Goal: Information Seeking & Learning: Compare options

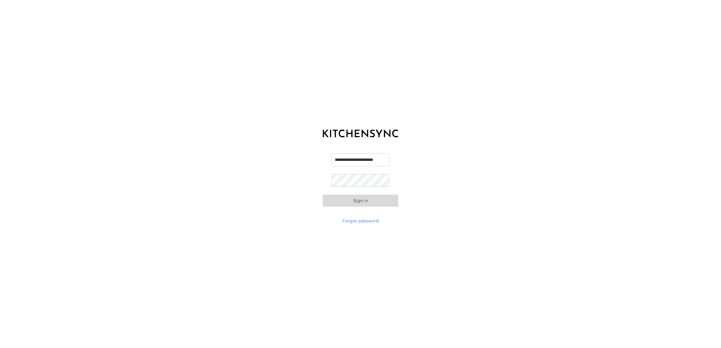
click at [363, 201] on button "Sign in" at bounding box center [360, 201] width 75 height 12
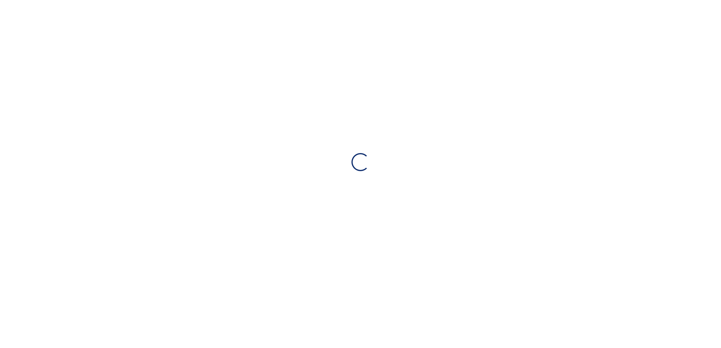
click at [363, 201] on div "Loading…" at bounding box center [360, 162] width 721 height 324
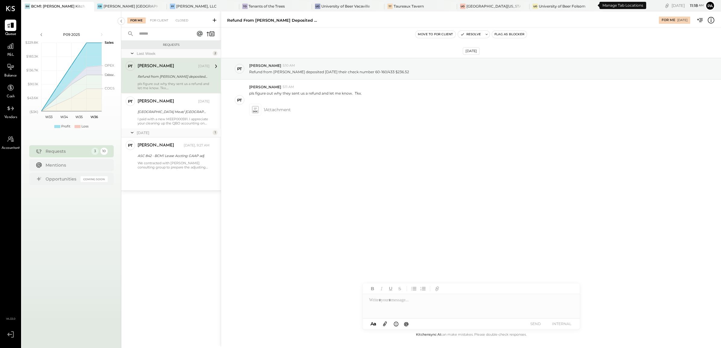
click at [602, 5] on icon at bounding box center [606, 6] width 8 height 8
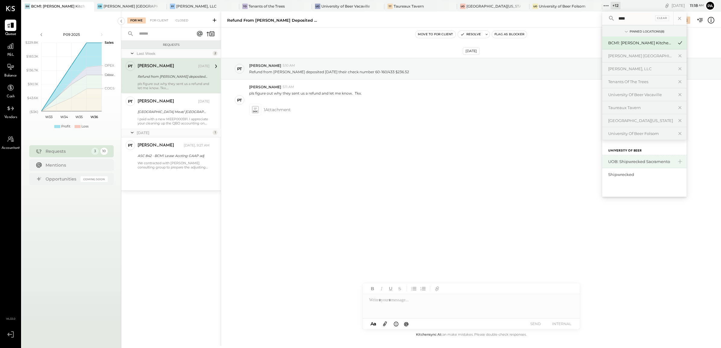
type input "****"
click at [615, 159] on div "UOB: Shipwrecked Sacramento" at bounding box center [640, 162] width 65 height 6
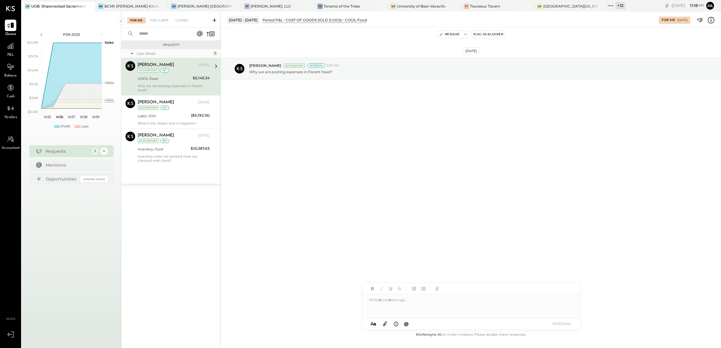
click at [5, 41] on div "P&L" at bounding box center [10, 48] width 11 height 17
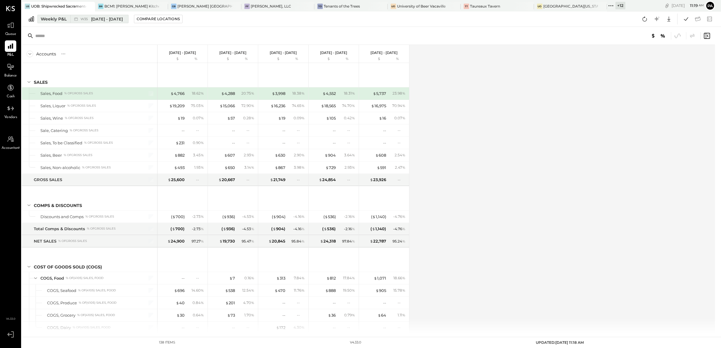
click at [93, 17] on span "[DATE] - [DATE]" at bounding box center [107, 19] width 32 height 6
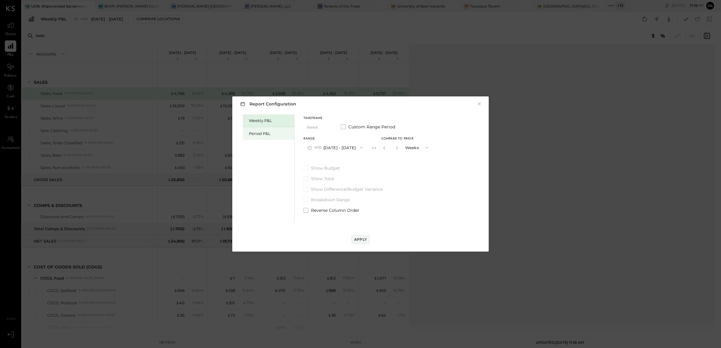
click at [272, 135] on div "Period P&L" at bounding box center [270, 134] width 42 height 6
click at [337, 150] on button "P09 [DATE] - [DATE]" at bounding box center [334, 147] width 63 height 11
click at [244, 123] on div "Weekly P&L" at bounding box center [268, 121] width 51 height 13
click at [330, 152] on button "W36 [DATE] - [DATE]" at bounding box center [335, 147] width 64 height 11
click at [338, 157] on div "W35 [DATE] - [DATE]" at bounding box center [338, 161] width 69 height 13
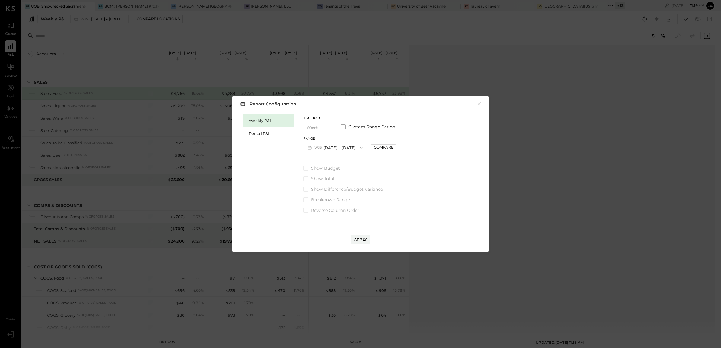
click at [355, 233] on div "Apply" at bounding box center [360, 234] width 244 height 22
click at [358, 236] on button "Apply" at bounding box center [360, 240] width 19 height 10
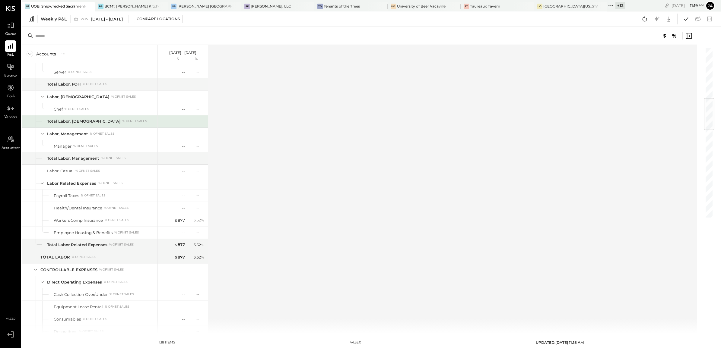
scroll to position [433, 0]
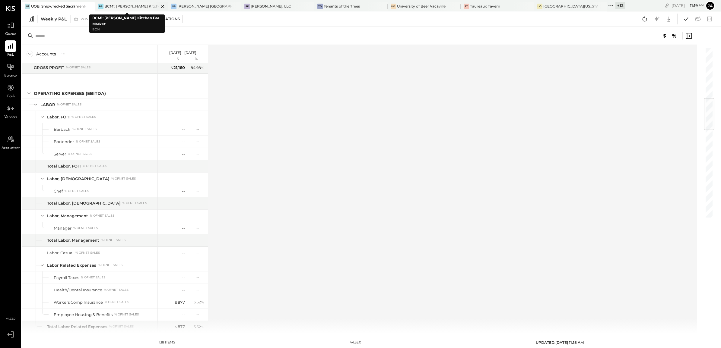
click at [159, 3] on icon at bounding box center [163, 6] width 8 height 7
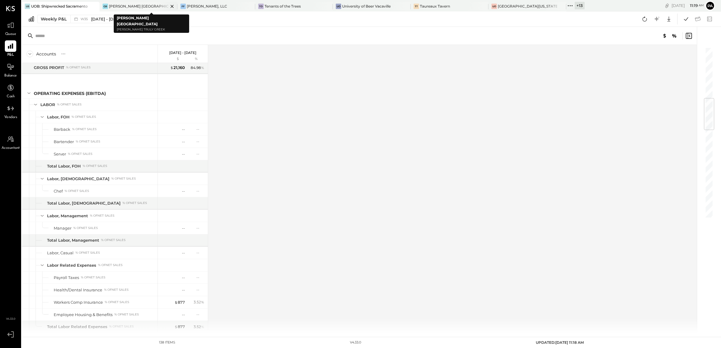
click at [168, 5] on icon at bounding box center [172, 6] width 8 height 7
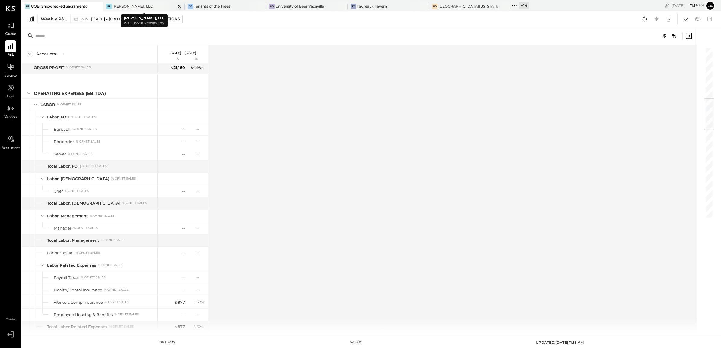
click at [182, 5] on icon at bounding box center [179, 6] width 8 height 7
click at [178, 6] on icon at bounding box center [179, 6] width 8 height 7
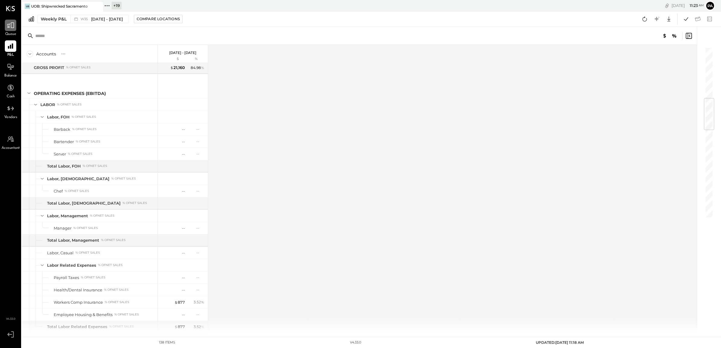
click at [7, 25] on icon at bounding box center [11, 25] width 8 height 8
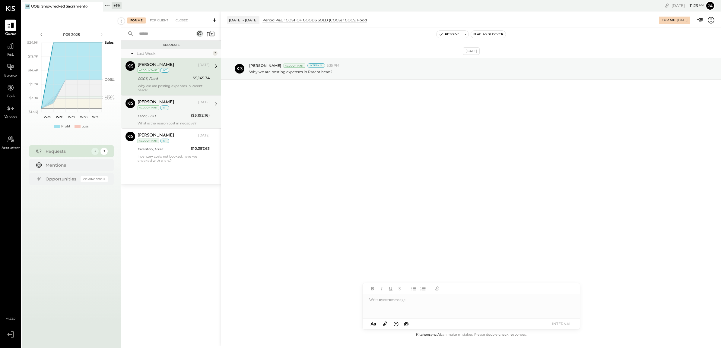
click at [166, 115] on div "Labor, FOH" at bounding box center [163, 116] width 52 height 6
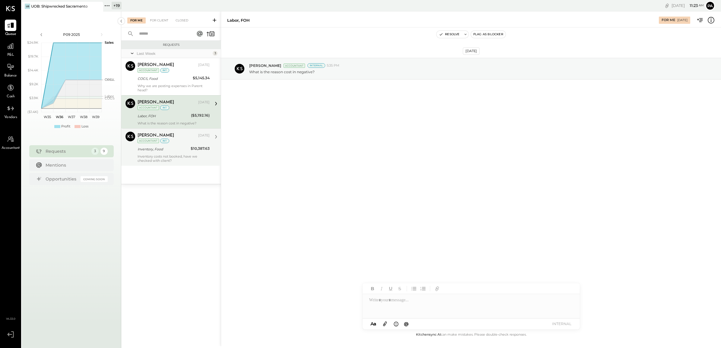
click at [170, 153] on div "Inventory, Food" at bounding box center [162, 149] width 51 height 7
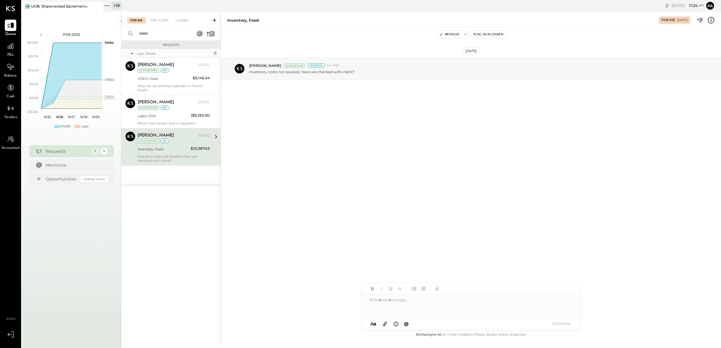
click at [103, 6] on icon at bounding box center [107, 6] width 8 height 8
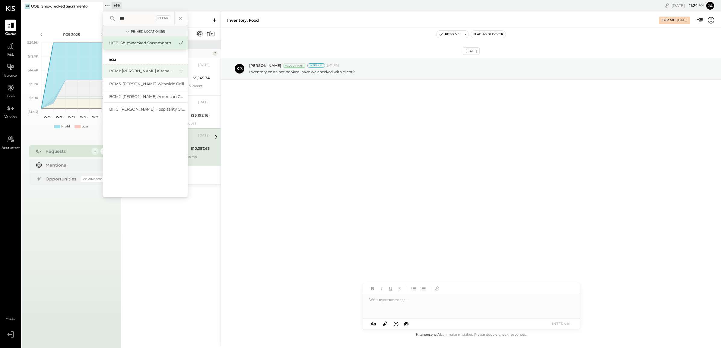
type input "***"
click at [139, 76] on div "BCM1: [PERSON_NAME] Kitchen Bar Market" at bounding box center [145, 71] width 84 height 13
click at [143, 73] on div "BCM1: [PERSON_NAME] Kitchen Bar Market" at bounding box center [141, 71] width 65 height 6
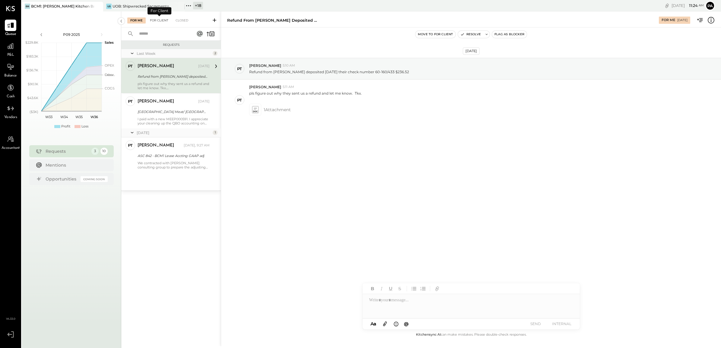
click at [163, 21] on div "For Client" at bounding box center [159, 20] width 24 height 6
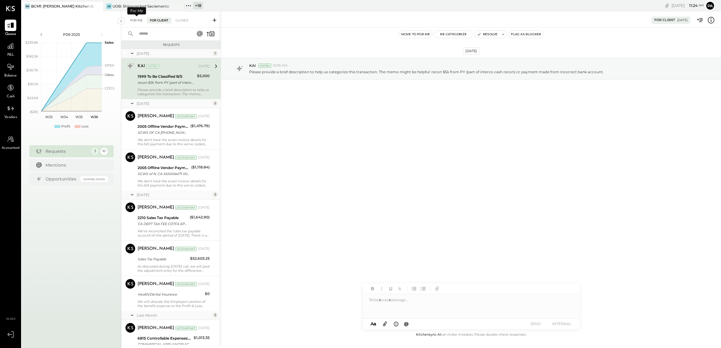
click at [143, 19] on div "For Me" at bounding box center [136, 20] width 18 height 6
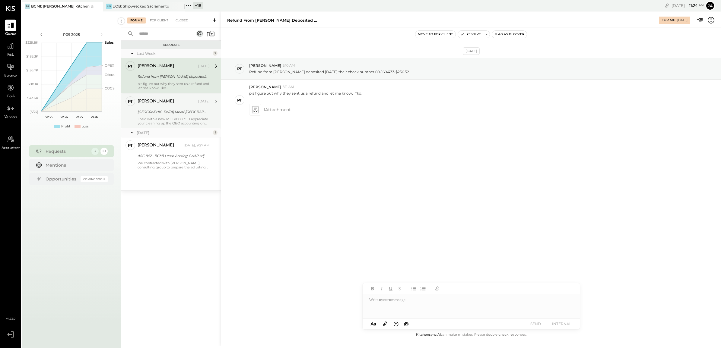
click at [177, 109] on div "[GEOGRAPHIC_DATA] Meat/ [GEOGRAPHIC_DATA] [GEOGRAPHIC_DATA] -BCM1" at bounding box center [172, 112] width 70 height 6
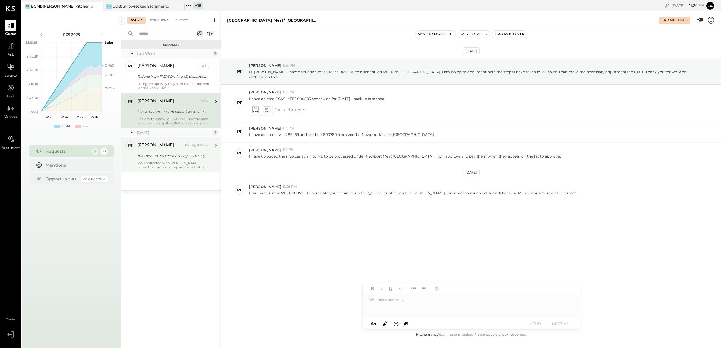
click at [182, 159] on div "ASC 842 - BCM1 Lease Accting GAAP adj" at bounding box center [172, 155] width 70 height 7
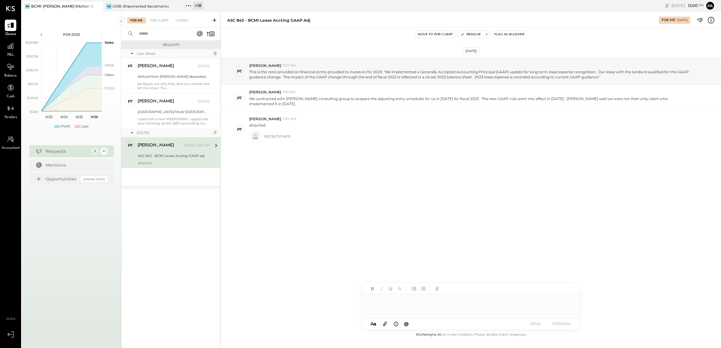
click at [12, 332] on icon at bounding box center [10, 334] width 11 height 9
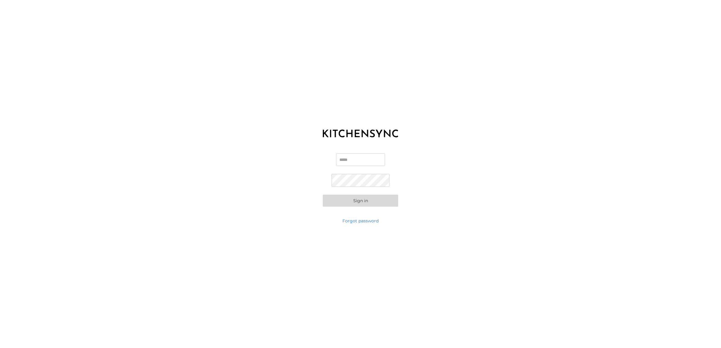
type input "**********"
click at [366, 203] on button "Sign in" at bounding box center [360, 201] width 75 height 12
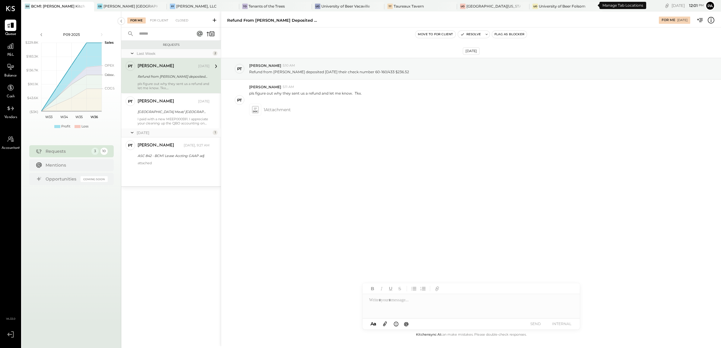
click at [602, 7] on icon at bounding box center [606, 6] width 8 height 8
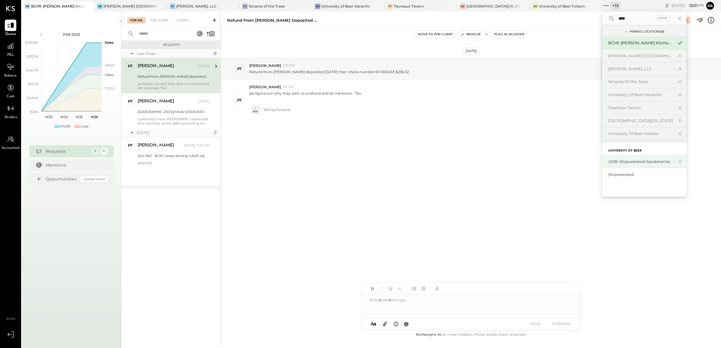
type input "****"
click at [608, 164] on div "UOB: Shipwrecked Sacramento" at bounding box center [640, 162] width 65 height 6
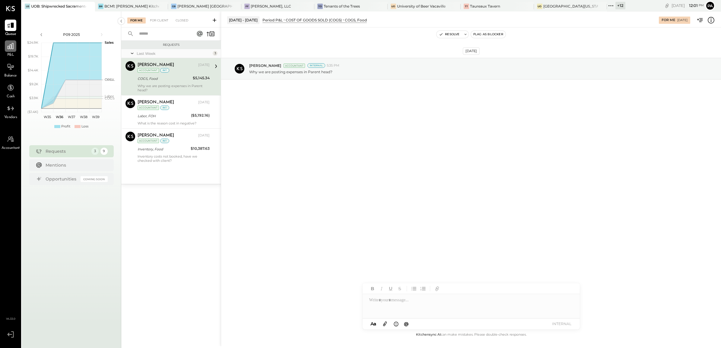
click at [13, 49] on icon at bounding box center [11, 46] width 6 height 6
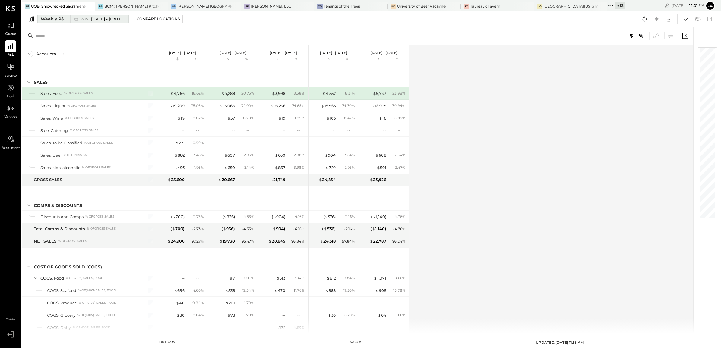
click at [107, 19] on span "[DATE] - [DATE]" at bounding box center [107, 19] width 32 height 6
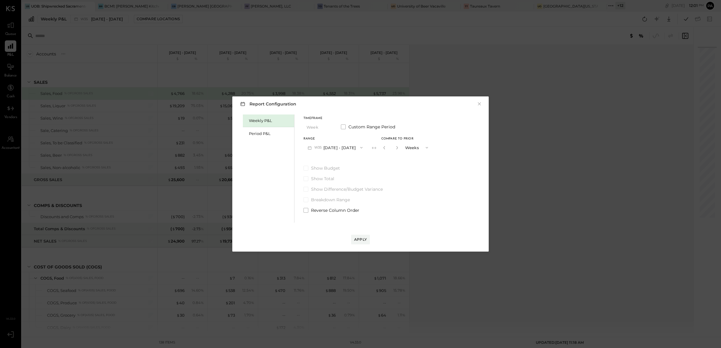
click at [486, 74] on div "Report Configuration × Weekly P&L Period P&L Timeframe Week Custom Range Period…" at bounding box center [360, 174] width 721 height 348
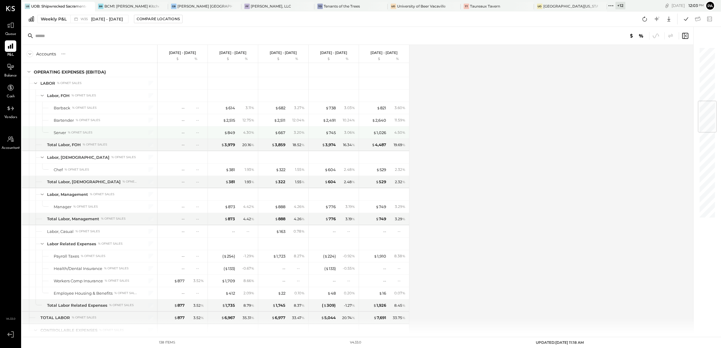
scroll to position [454, 0]
click at [153, 20] on div "Compare Locations" at bounding box center [158, 18] width 43 height 5
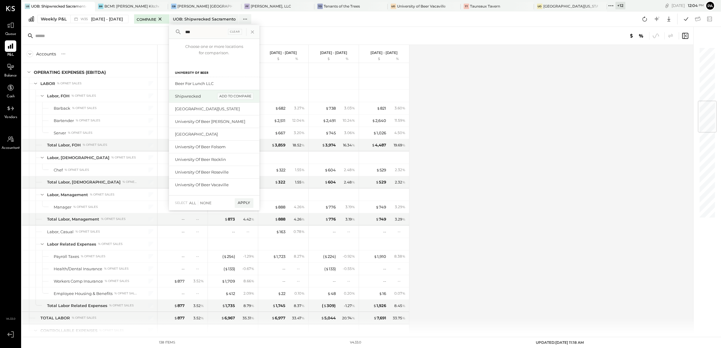
type input "***"
click at [228, 96] on div "add to compare" at bounding box center [235, 96] width 36 height 7
click at [238, 93] on div "add to compare" at bounding box center [235, 90] width 36 height 7
click at [240, 109] on div "add to compare" at bounding box center [235, 106] width 36 height 7
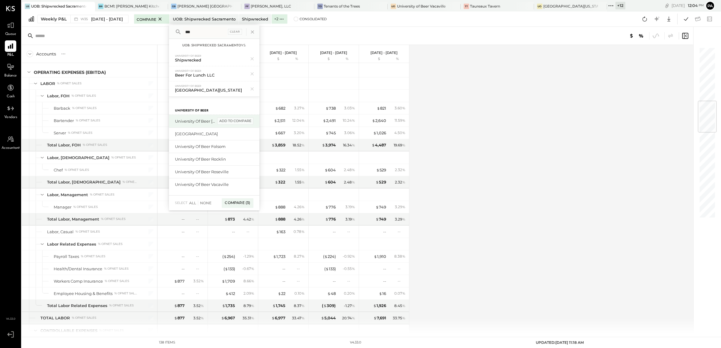
click at [240, 122] on div "add to compare" at bounding box center [235, 121] width 36 height 7
click at [241, 138] on div "add to compare" at bounding box center [235, 136] width 36 height 7
click at [240, 147] on div "add to compare" at bounding box center [235, 146] width 36 height 7
click at [240, 159] on div "add to compare" at bounding box center [235, 159] width 36 height 7
click at [242, 145] on div "add to compare" at bounding box center [235, 146] width 36 height 7
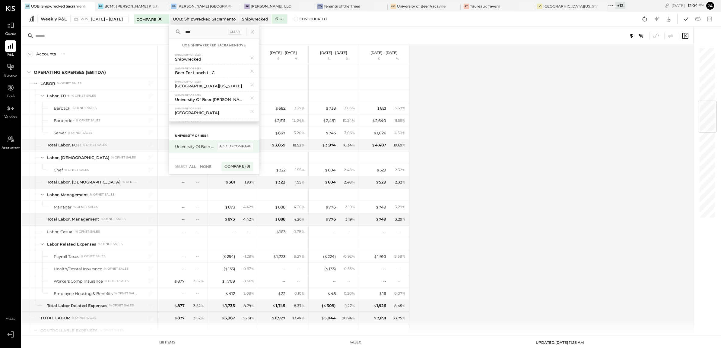
click at [234, 147] on div "add to compare" at bounding box center [235, 146] width 36 height 7
click at [235, 151] on div "Compare (9)" at bounding box center [237, 154] width 31 height 10
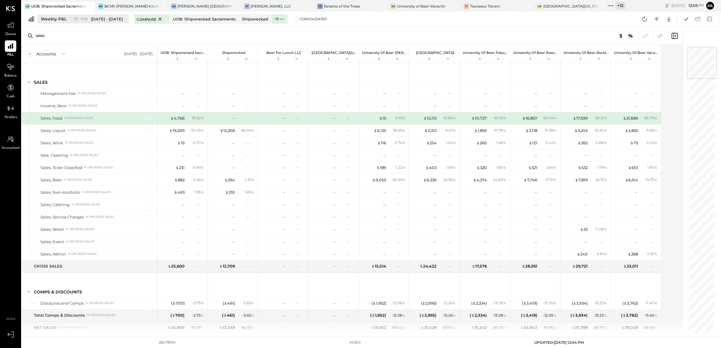
click at [115, 21] on span "[DATE] - [DATE]" at bounding box center [107, 19] width 32 height 6
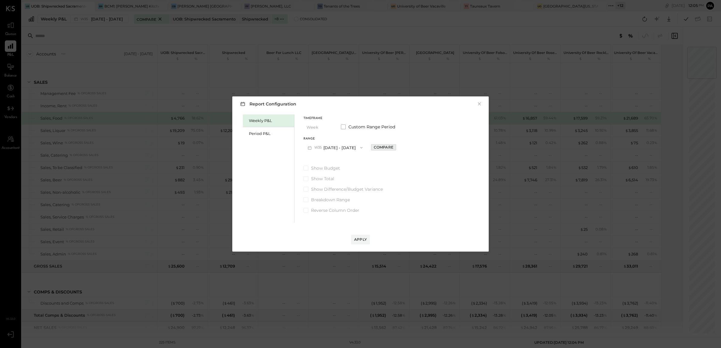
click at [385, 148] on div "Compare" at bounding box center [384, 147] width 20 height 5
click at [397, 147] on icon "button" at bounding box center [397, 148] width 4 height 4
click at [384, 148] on icon "button" at bounding box center [384, 147] width 2 height 3
type input "*"
click at [355, 237] on button "Apply" at bounding box center [360, 240] width 19 height 10
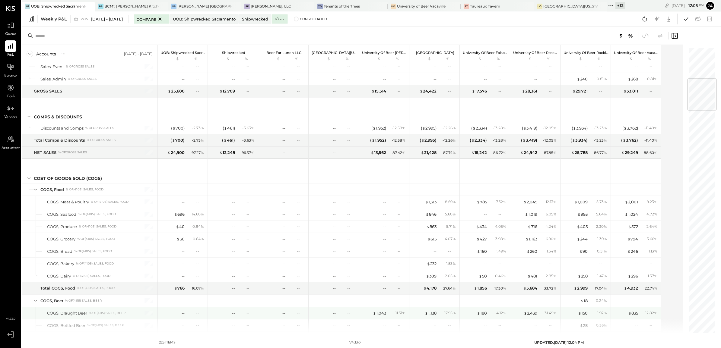
scroll to position [265, 0]
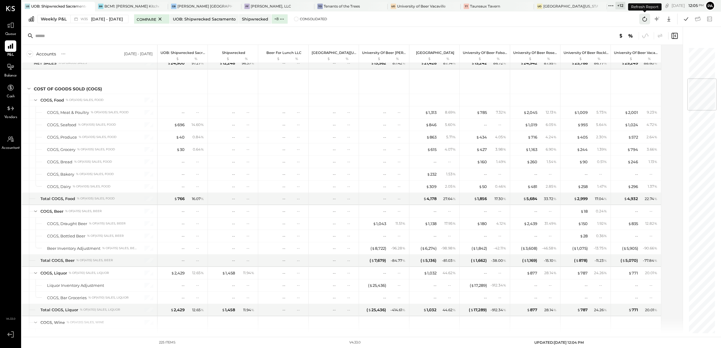
click at [646, 21] on icon at bounding box center [644, 19] width 8 height 8
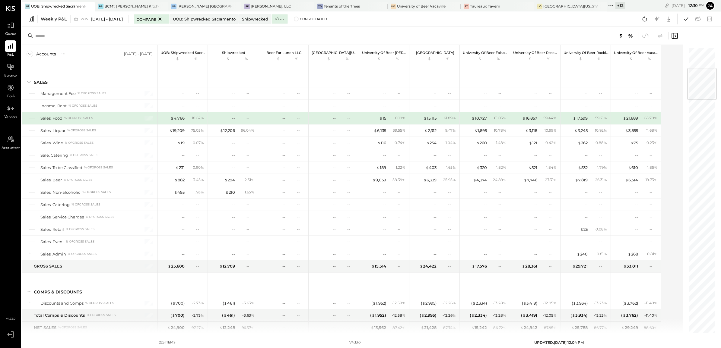
scroll to position [182, 0]
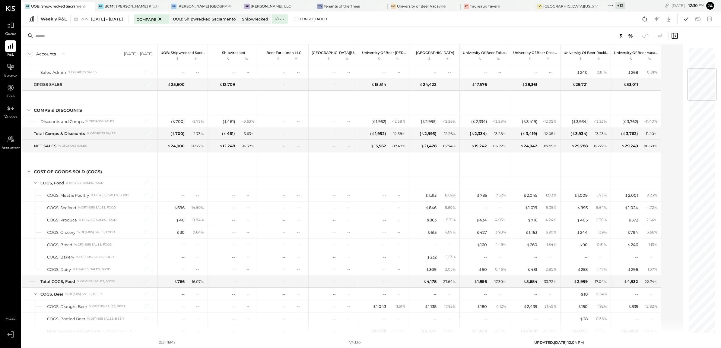
click at [607, 6] on icon at bounding box center [611, 6] width 8 height 8
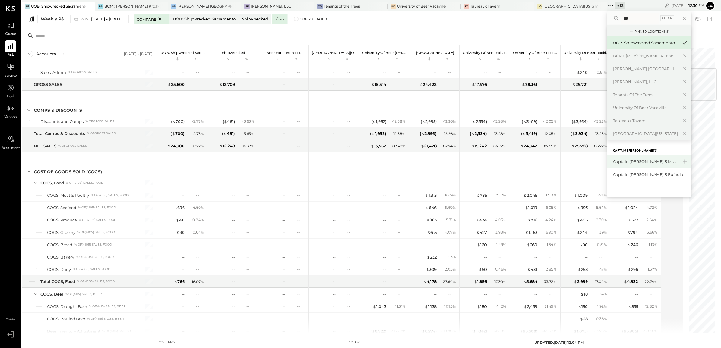
type input "***"
click at [616, 163] on div "Captain [PERSON_NAME]'s Mcalestar" at bounding box center [645, 162] width 65 height 6
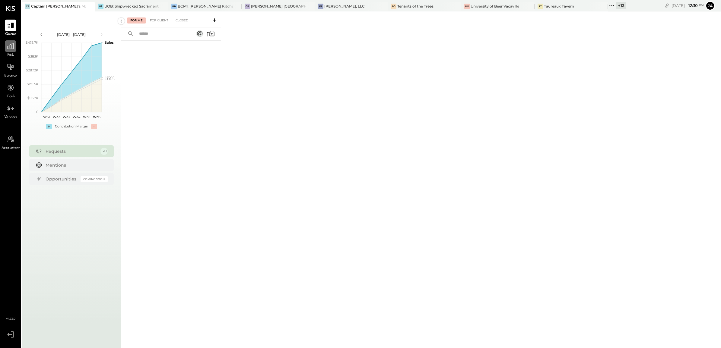
click at [12, 51] on div at bounding box center [10, 45] width 11 height 11
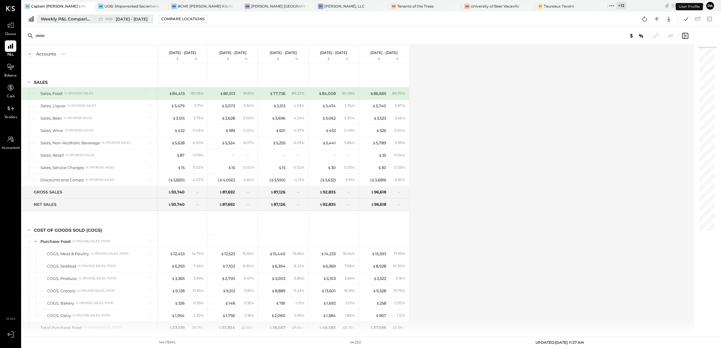
click at [142, 20] on span "[DATE] - [DATE]" at bounding box center [132, 19] width 32 height 6
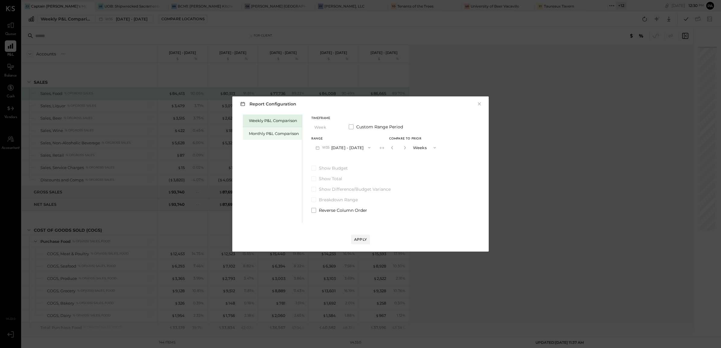
click at [261, 140] on div "Monthly P&L Comparison" at bounding box center [272, 133] width 59 height 13
click at [322, 150] on span "M09" at bounding box center [326, 147] width 9 height 5
click at [336, 162] on span "Aug 1 - 31, 2025" at bounding box center [340, 161] width 29 height 5
click at [362, 236] on button "Apply" at bounding box center [360, 240] width 19 height 10
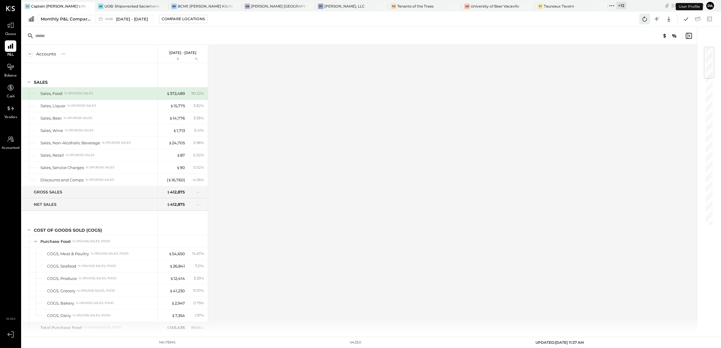
click at [643, 17] on icon at bounding box center [644, 19] width 8 height 8
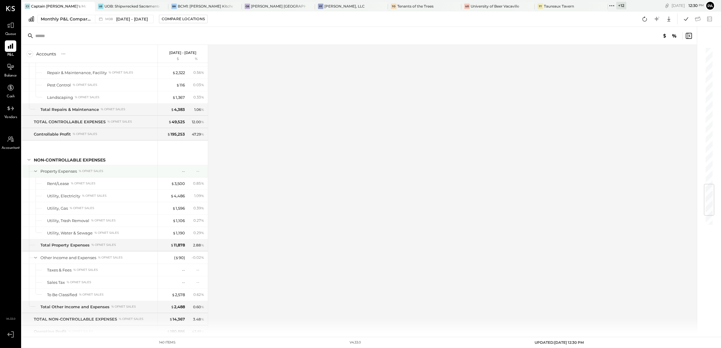
scroll to position [1247, 0]
